Goal: Find contact information: Find contact information

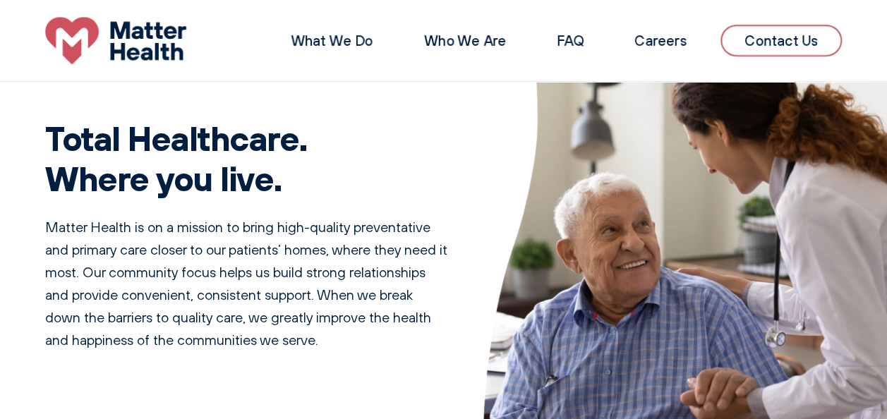
click at [792, 49] on link "Contact Us" at bounding box center [781, 41] width 121 height 32
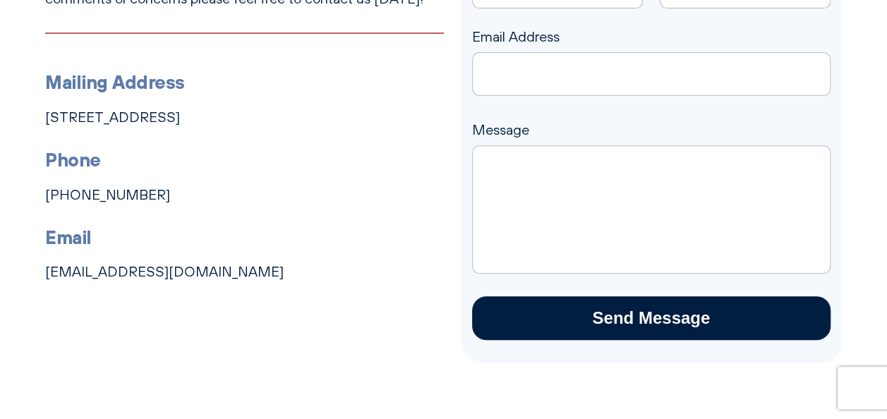
scroll to position [230, 0]
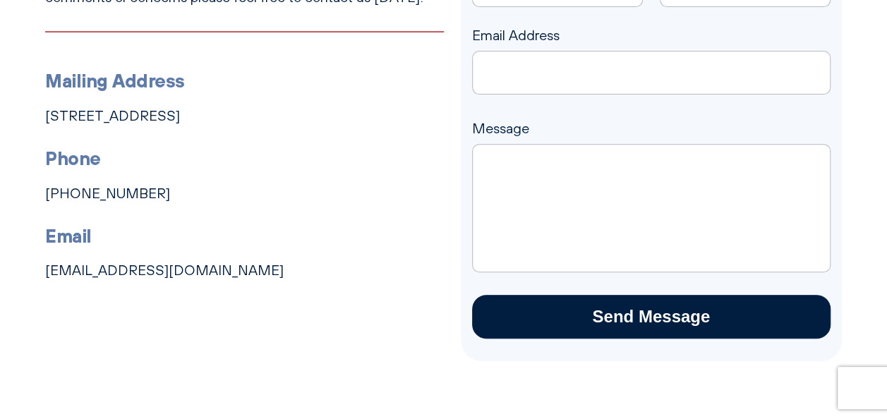
drag, startPoint x: 267, startPoint y: 275, endPoint x: 38, endPoint y: 263, distance: 229.0
click at [38, 263] on div "Have Some Questions? Matter Health is here for you. If you have any questions, …" at bounding box center [443, 141] width 887 height 442
copy link "[EMAIL_ADDRESS][DOMAIN_NAME]"
